Goal: Task Accomplishment & Management: Use online tool/utility

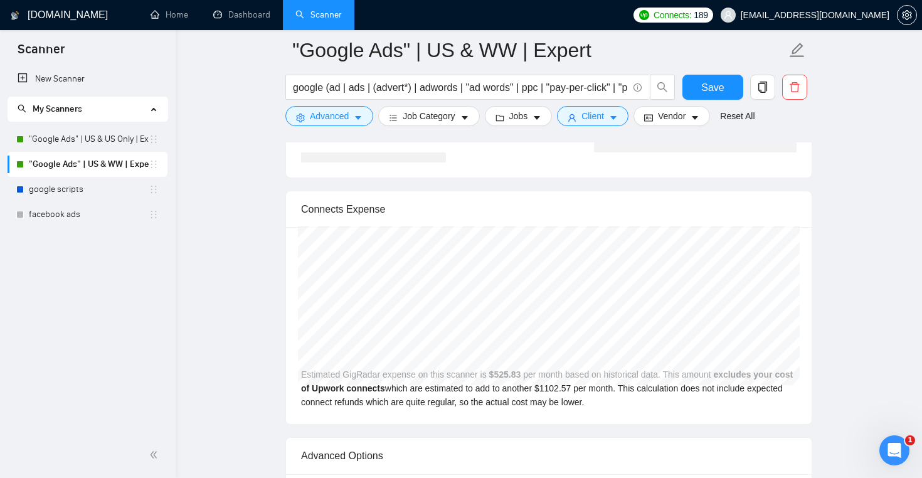
click at [79, 138] on link ""Google Ads" | US & US Only | Expert" at bounding box center [89, 139] width 120 height 25
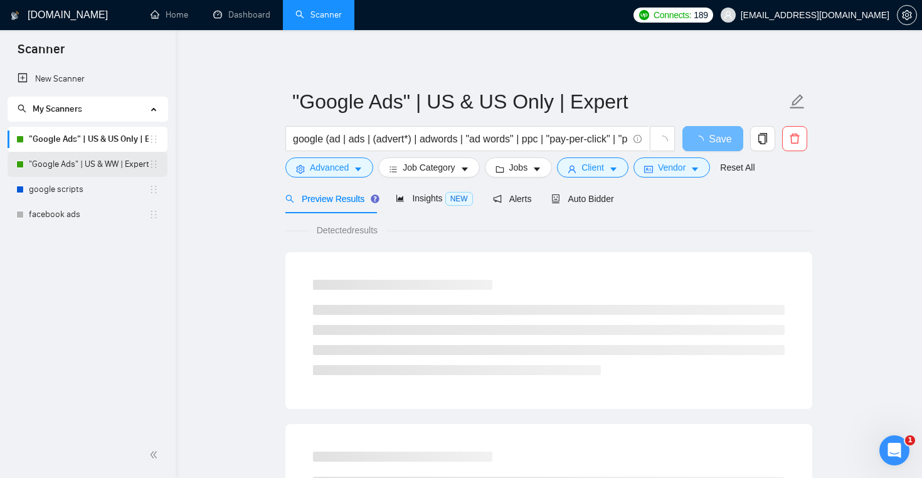
click at [109, 165] on link ""Google Ads" | US & WW | Expert" at bounding box center [89, 164] width 120 height 25
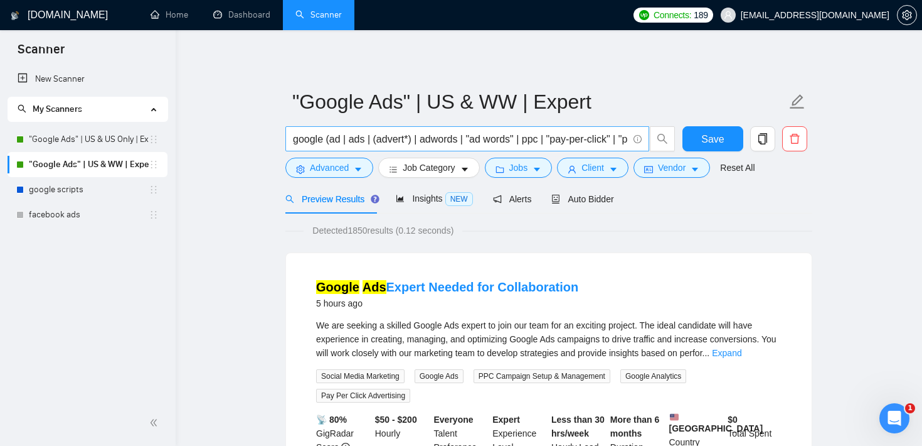
click at [311, 139] on input "google (ad | ads | (advert*) | adwords | "ad words" | ppc | "pay-per-click" | "…" at bounding box center [460, 139] width 335 height 16
click at [344, 139] on input "google (ad | ads | (advert*) | adwords | "ad words" | ppc | "pay-per-click" | "…" at bounding box center [460, 139] width 335 height 16
click at [580, 196] on span "Auto Bidder" at bounding box center [583, 199] width 62 height 10
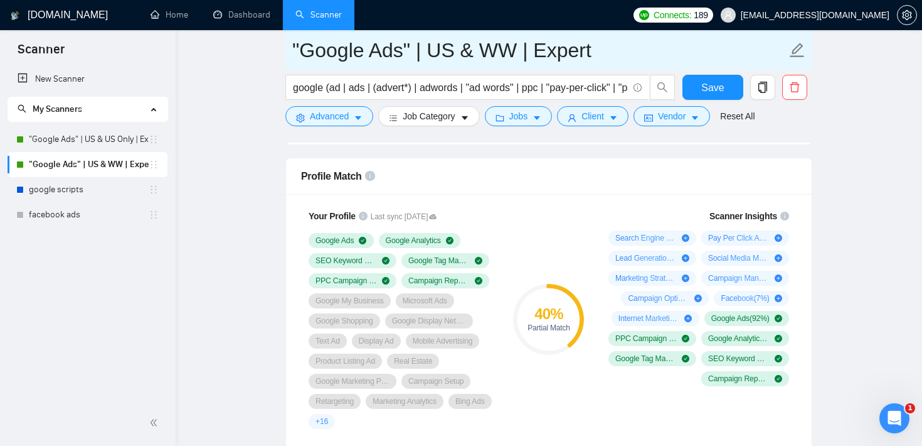
scroll to position [813, 0]
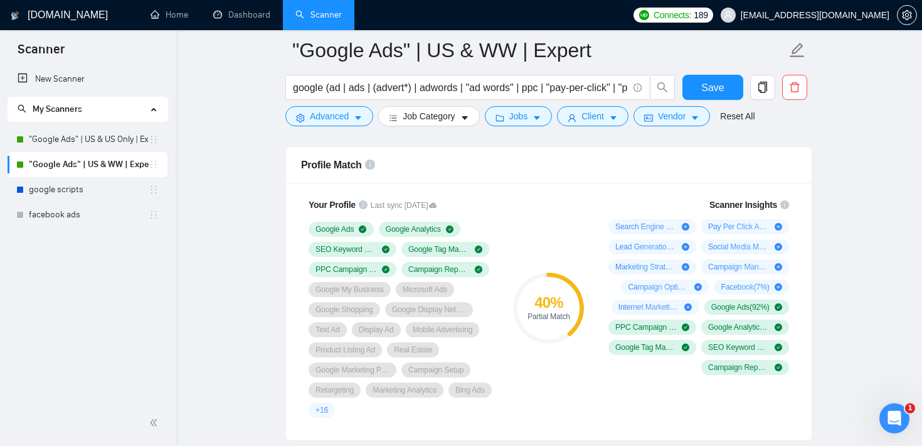
click at [463, 178] on div "Profile Match" at bounding box center [549, 165] width 496 height 36
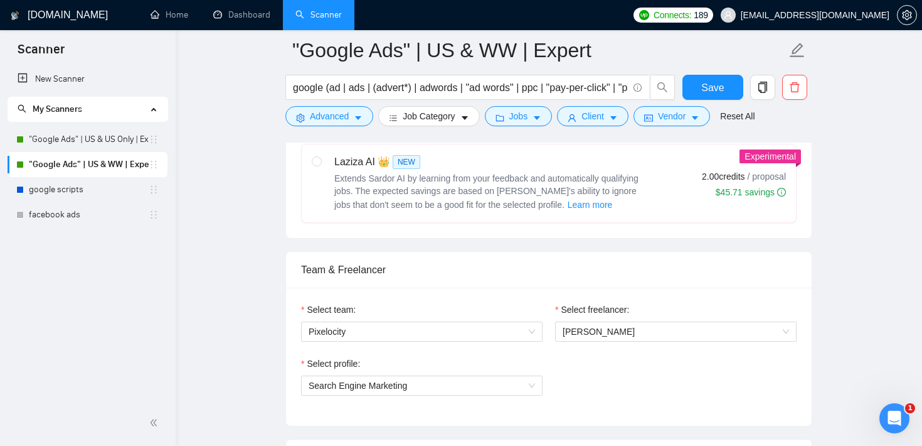
scroll to position [0, 0]
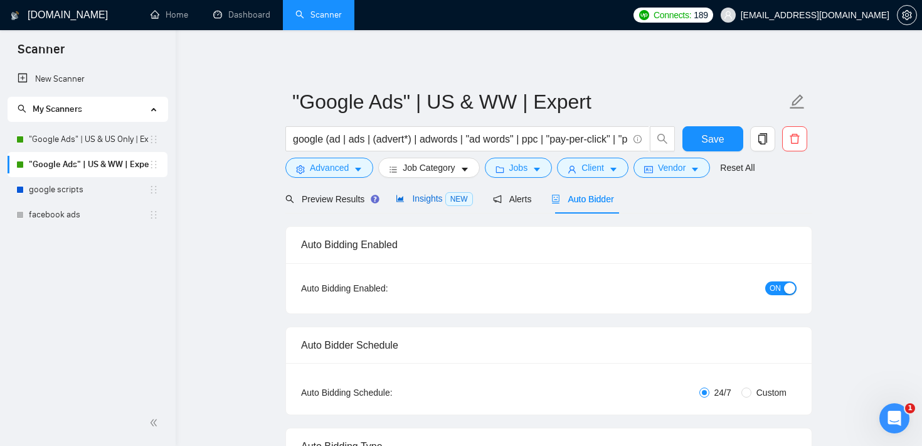
click at [418, 200] on span "Insights NEW" at bounding box center [434, 198] width 77 height 10
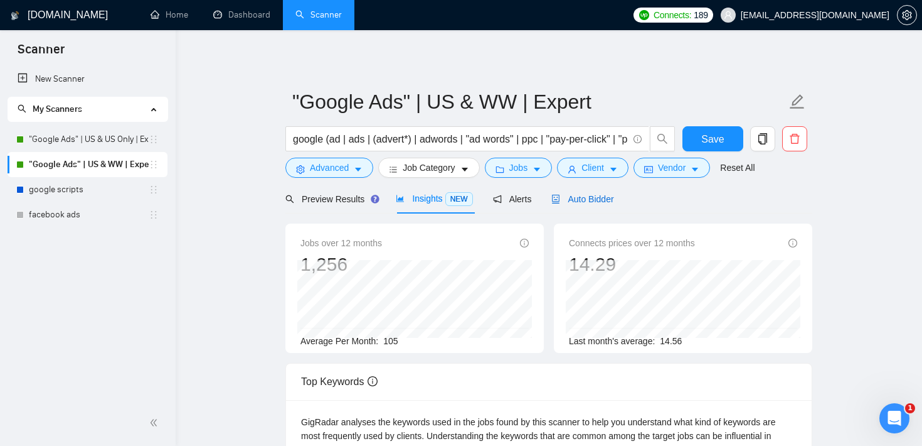
click at [582, 203] on span "Auto Bidder" at bounding box center [583, 199] width 62 height 10
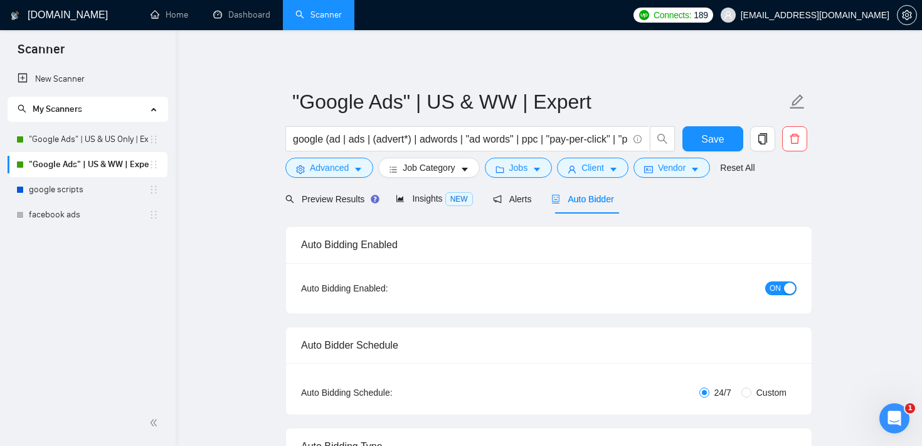
checkbox input "true"
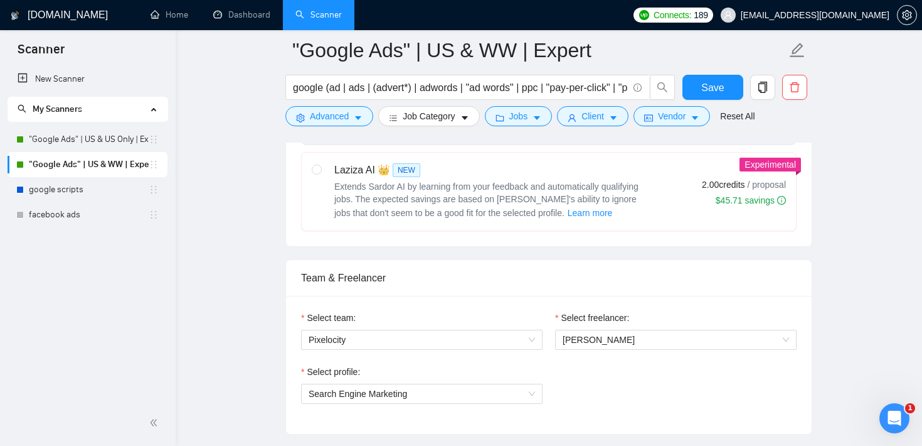
scroll to position [520, 0]
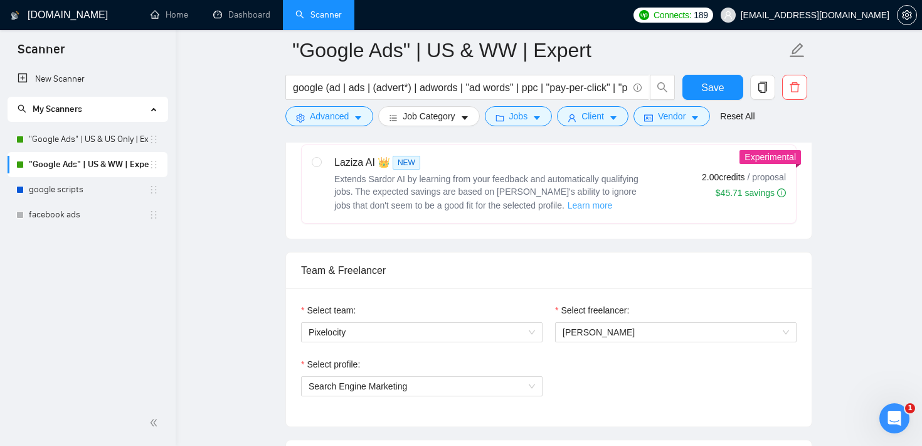
click at [568, 204] on span "Learn more" at bounding box center [590, 205] width 45 height 14
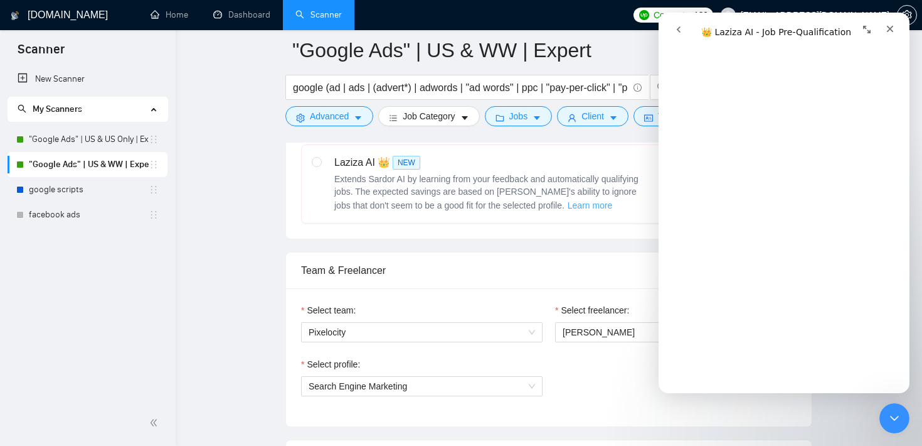
scroll to position [137, 0]
click at [894, 419] on icon "Close Intercom Messenger" at bounding box center [892, 416] width 15 height 15
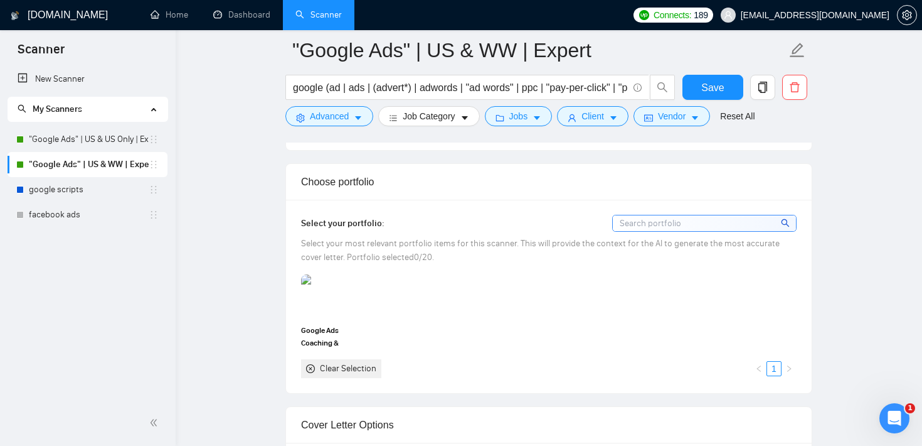
scroll to position [1117, 0]
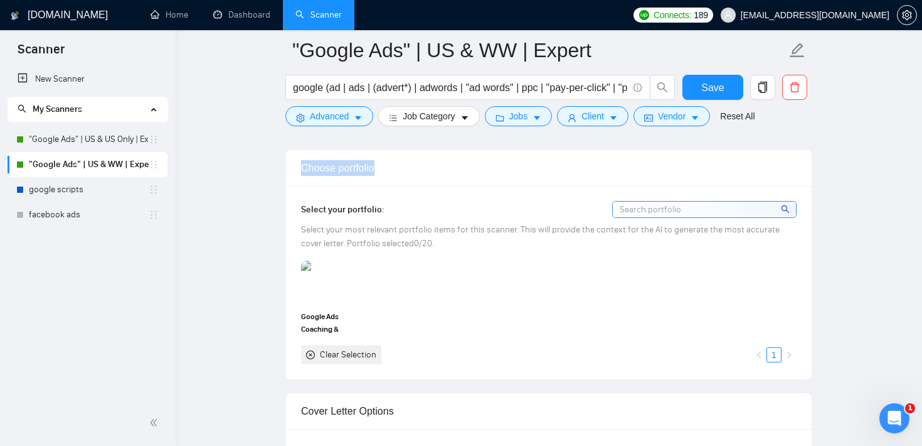
drag, startPoint x: 385, startPoint y: 166, endPoint x: 297, endPoint y: 164, distance: 88.5
click at [297, 164] on div "Choose portfolio" at bounding box center [549, 168] width 526 height 36
click at [441, 176] on div "Choose portfolio" at bounding box center [549, 168] width 496 height 36
drag, startPoint x: 383, startPoint y: 165, endPoint x: 299, endPoint y: 165, distance: 83.5
click at [299, 165] on div "Choose portfolio" at bounding box center [549, 168] width 526 height 36
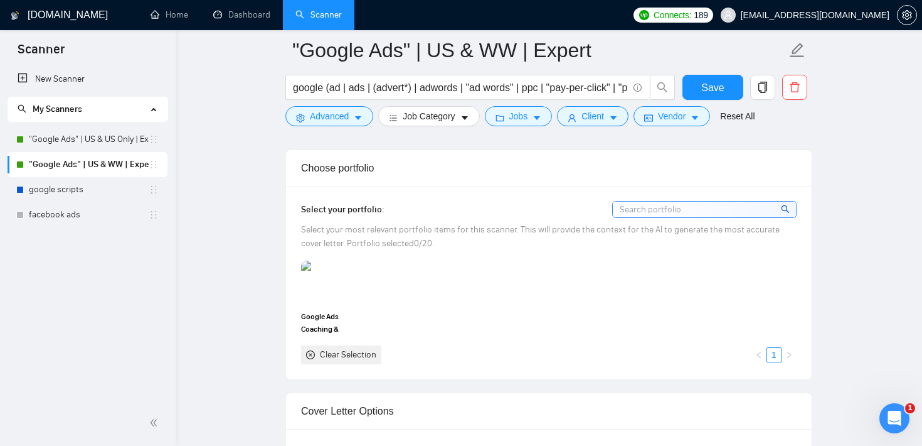
click at [397, 174] on div "Choose portfolio" at bounding box center [549, 168] width 496 height 36
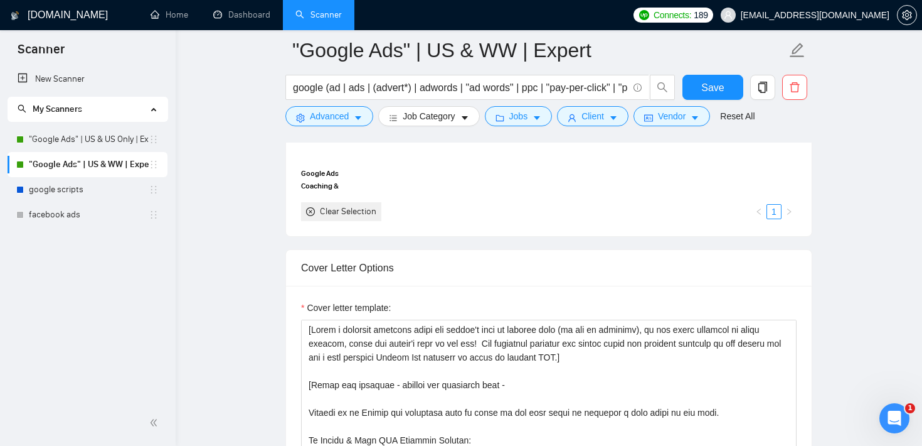
scroll to position [1261, 0]
click at [557, 273] on div "Cover Letter Options" at bounding box center [549, 267] width 496 height 36
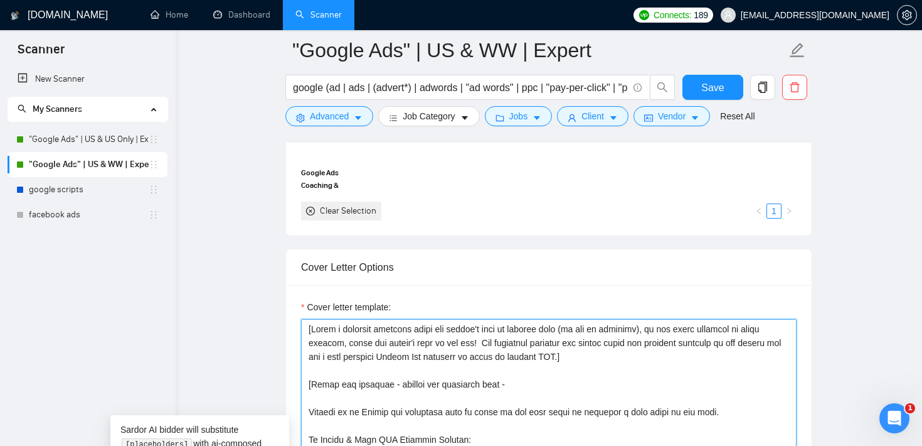
drag, startPoint x: 633, startPoint y: 356, endPoint x: 297, endPoint y: 323, distance: 338.0
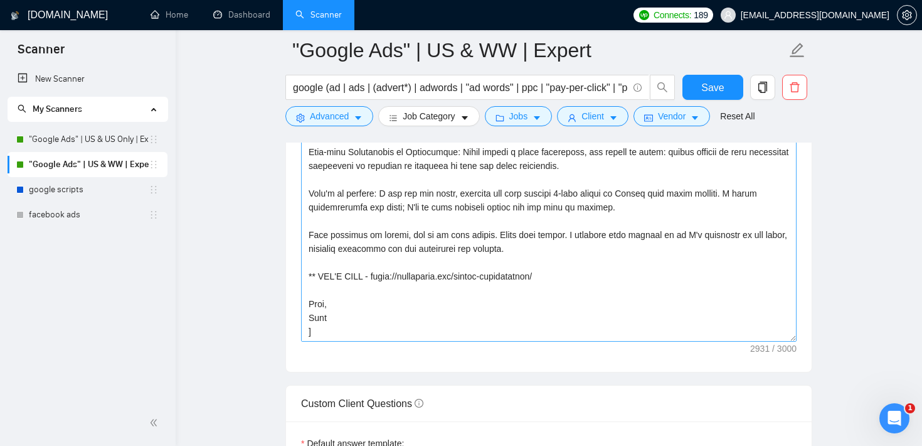
scroll to position [1539, 0]
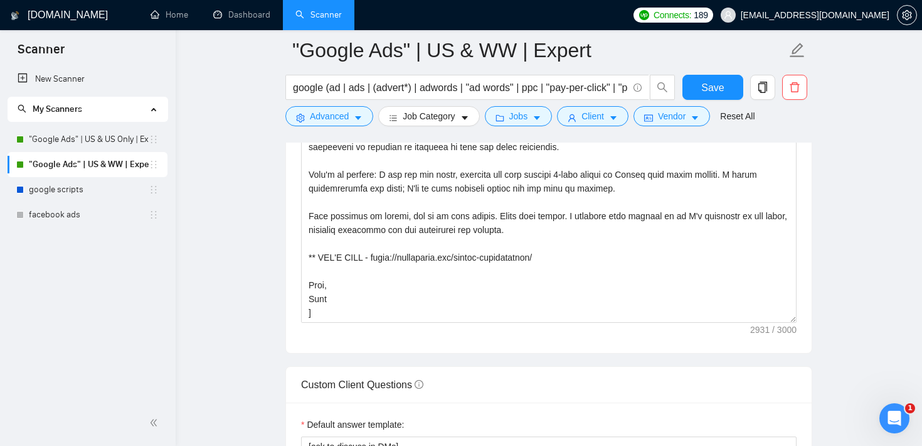
click at [883, 249] on main ""Google Ads" | US & WW | Expert google (ad | ads | (advert*) | adwords | "ad wo…" at bounding box center [549, 406] width 707 height 3790
click at [833, 172] on main ""Google Ads" | US & WW | Expert google (ad | ads | (advert*) | adwords | "ad wo…" at bounding box center [549, 406] width 707 height 3790
click at [832, 172] on main ""Google Ads" | US & WW | Expert google (ad | ads | (advert*) | adwords | "ad wo…" at bounding box center [549, 406] width 707 height 3790
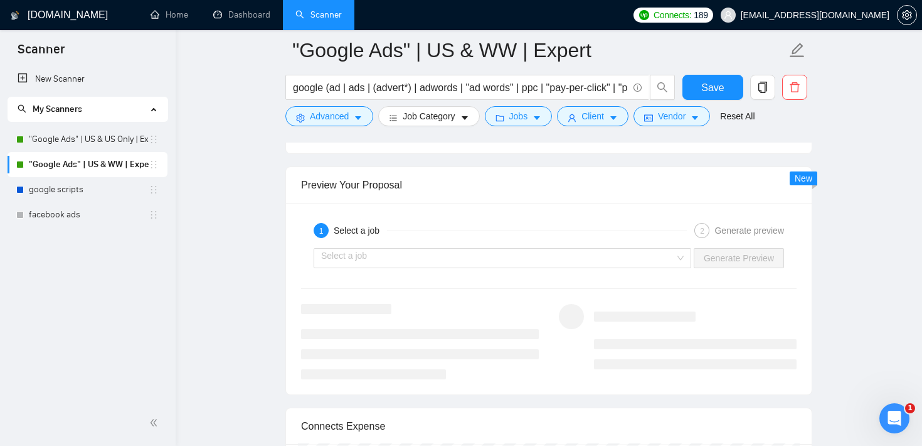
scroll to position [2411, 0]
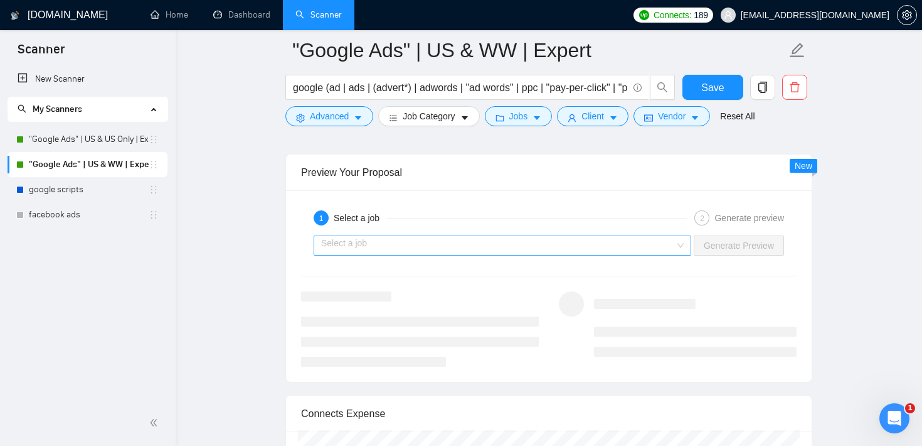
click at [529, 245] on input "search" at bounding box center [498, 245] width 354 height 19
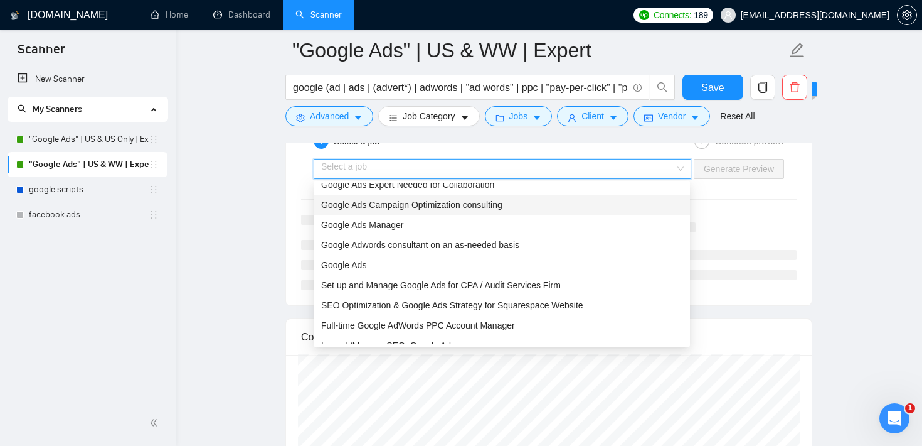
scroll to position [0, 0]
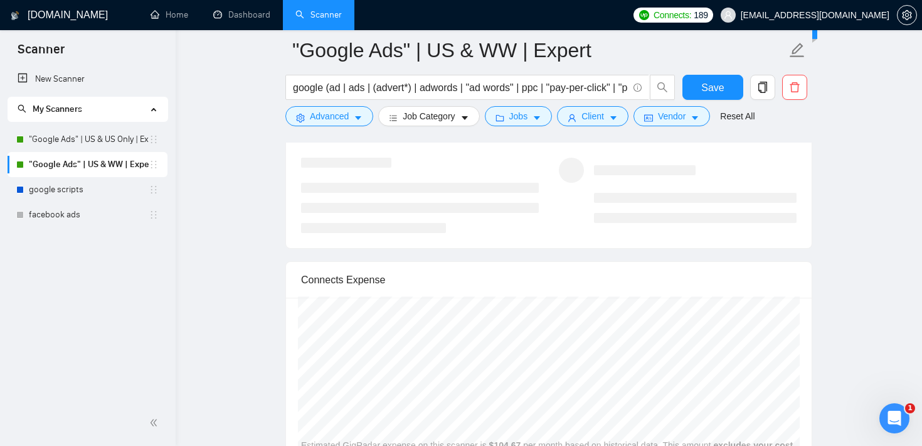
scroll to position [2565, 0]
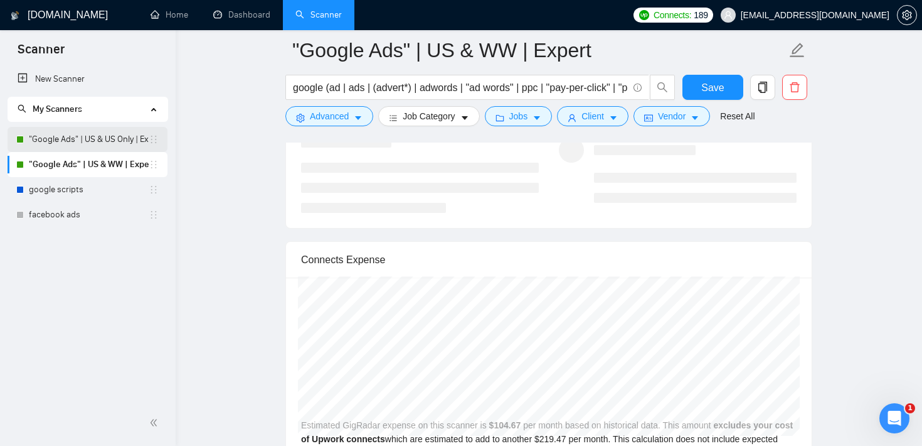
click at [32, 139] on link ""Google Ads" | US & US Only | Expert" at bounding box center [89, 139] width 120 height 25
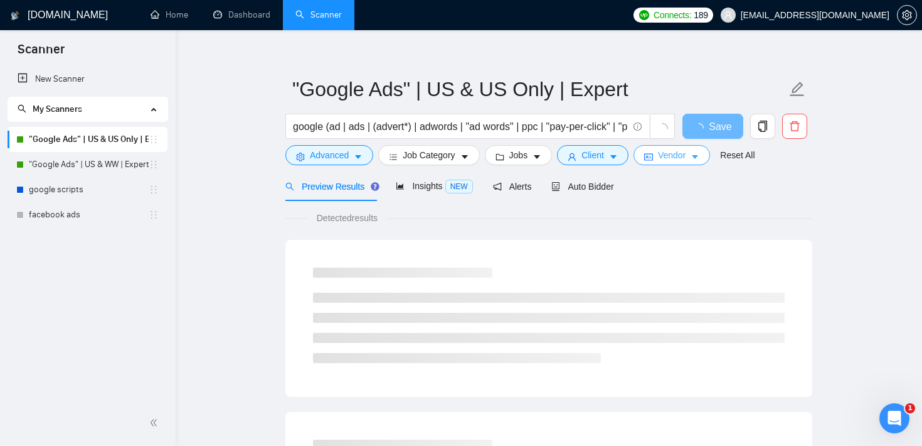
click at [686, 158] on span "Vendor" at bounding box center [672, 155] width 28 height 14
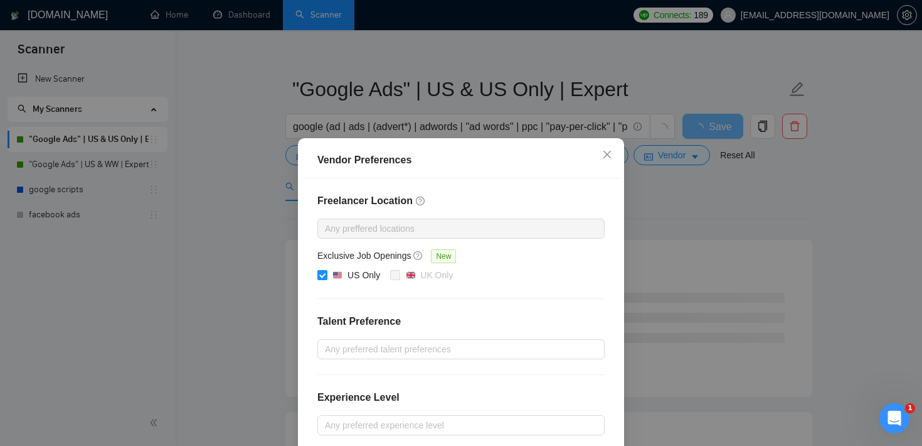
click at [751, 202] on div "Vendor Preferences Freelancer Location Any preffered locations Exclusive Job Op…" at bounding box center [461, 223] width 922 height 446
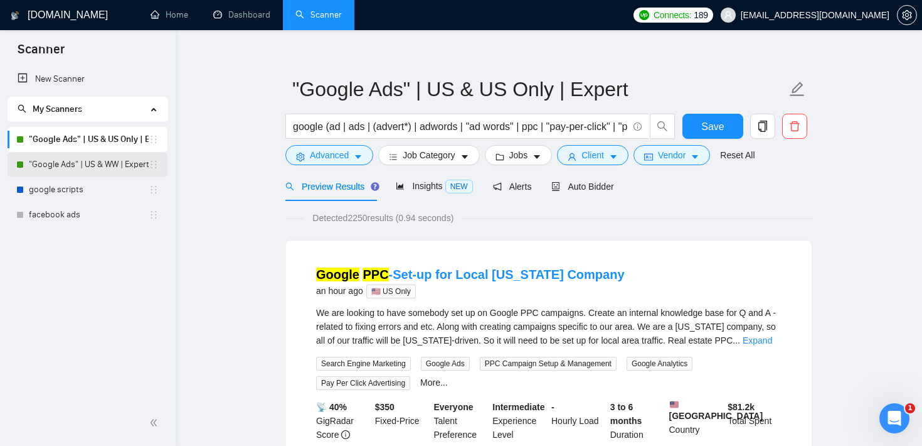
click at [27, 161] on div ""Google Ads" | US & WW | Expert" at bounding box center [87, 164] width 142 height 25
click at [44, 166] on link ""Google Ads" | US & WW | Expert" at bounding box center [89, 164] width 120 height 25
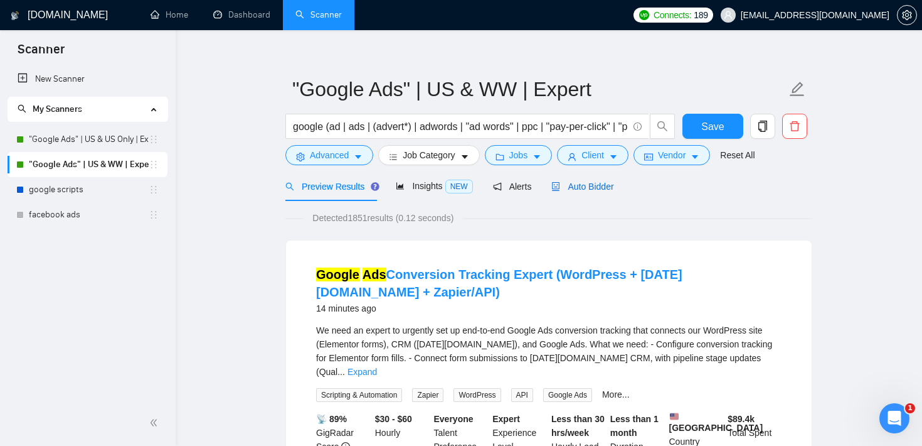
click at [609, 191] on span "Auto Bidder" at bounding box center [583, 186] width 62 height 10
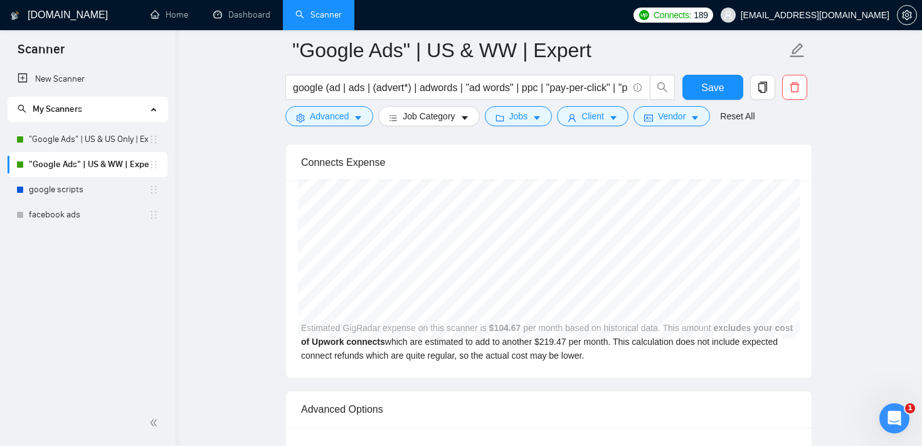
scroll to position [2664, 0]
click at [46, 141] on link ""Google Ads" | US & US Only | Expert" at bounding box center [89, 139] width 120 height 25
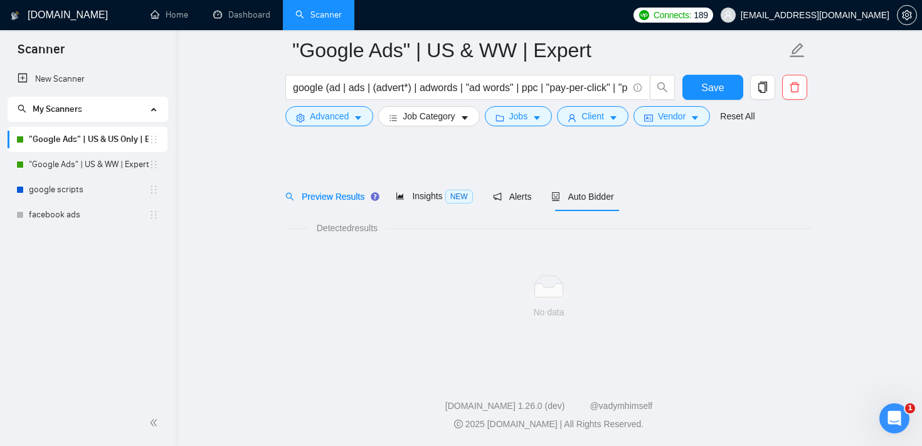
scroll to position [13, 0]
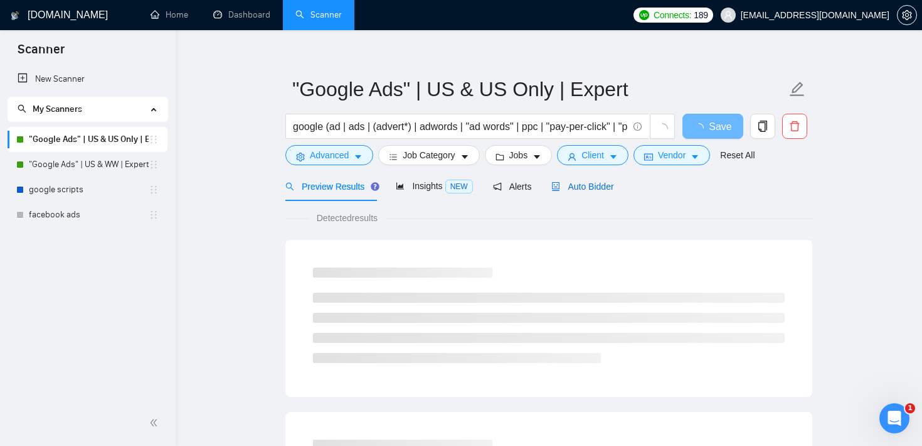
click at [596, 183] on span "Auto Bidder" at bounding box center [583, 186] width 62 height 10
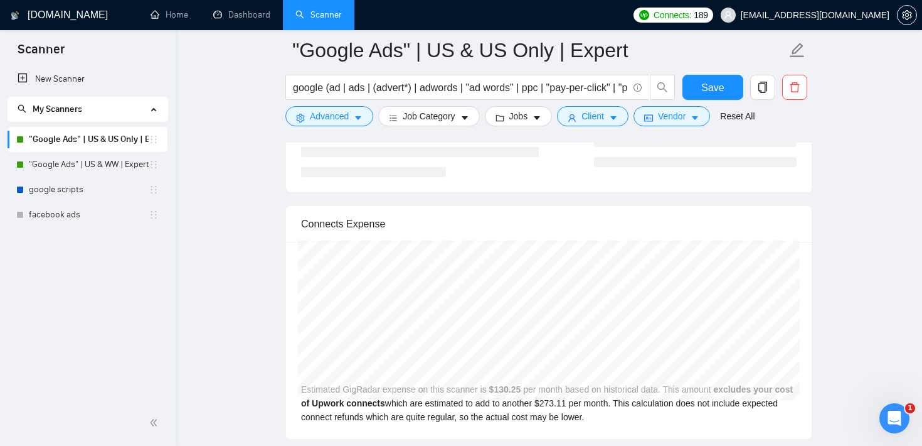
scroll to position [2602, 0]
click at [897, 415] on icon "Open Intercom Messenger" at bounding box center [893, 416] width 21 height 21
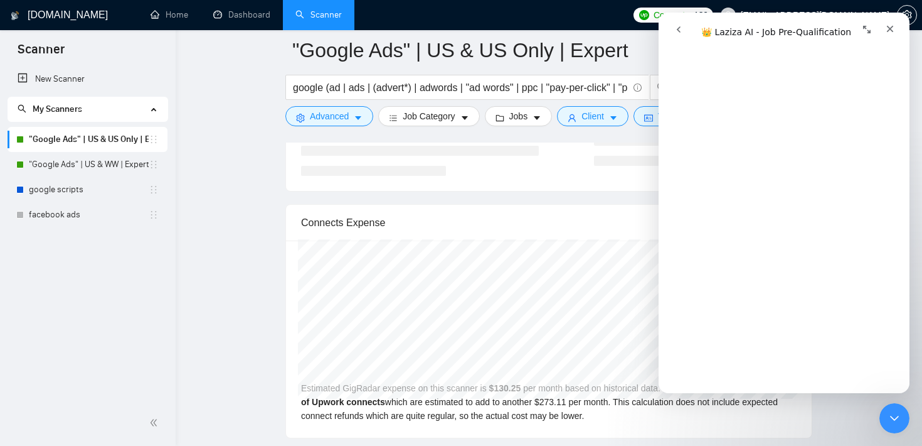
click at [681, 38] on button "go back" at bounding box center [679, 30] width 24 height 24
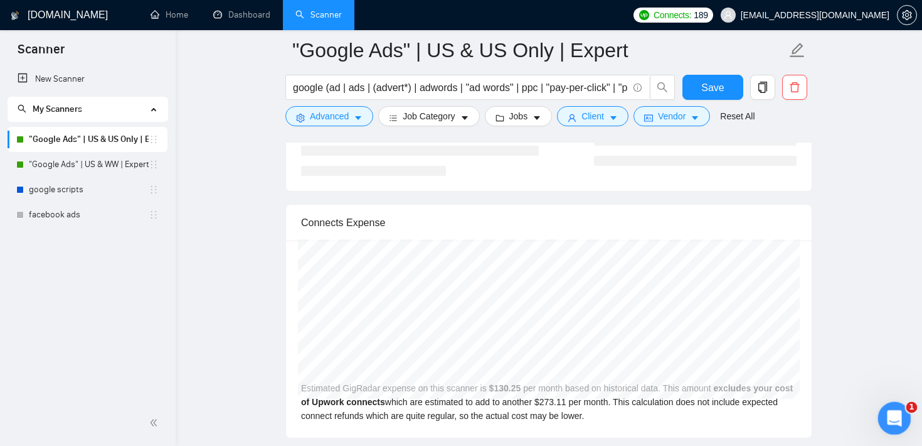
click at [892, 415] on icon "Open Intercom Messenger" at bounding box center [893, 416] width 21 height 21
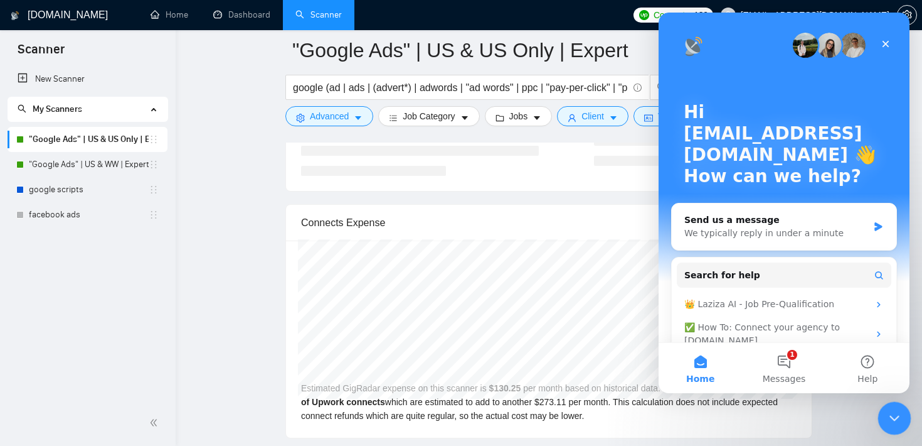
click at [899, 417] on icon "Close Intercom Messenger" at bounding box center [892, 416] width 15 height 15
